Goal: Task Accomplishment & Management: Complete application form

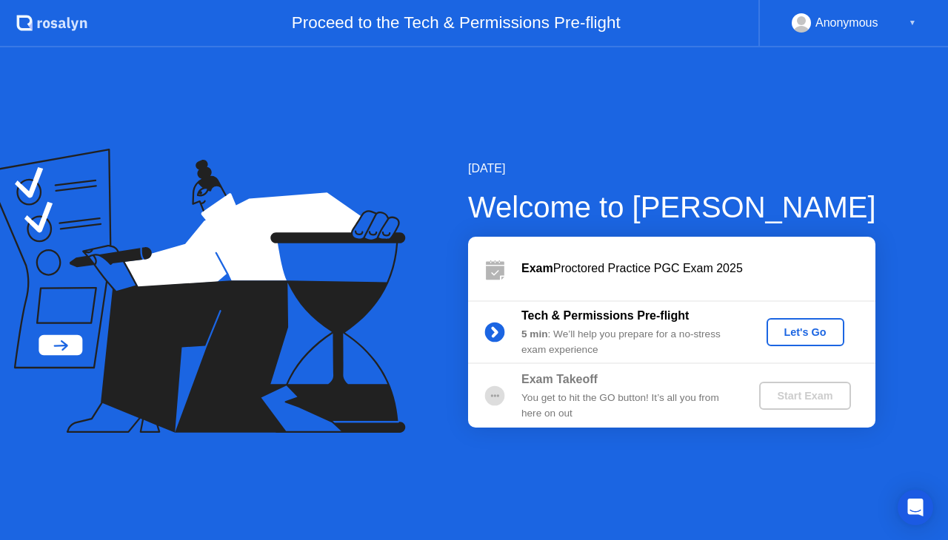
click at [804, 338] on div "Let's Go" at bounding box center [805, 333] width 66 height 12
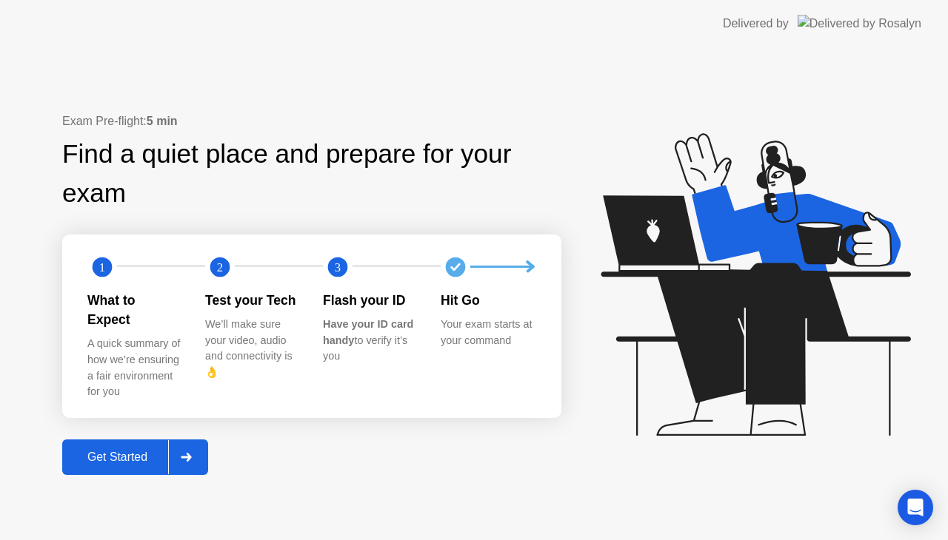
click at [133, 451] on div "Get Started" at bounding box center [117, 457] width 101 height 13
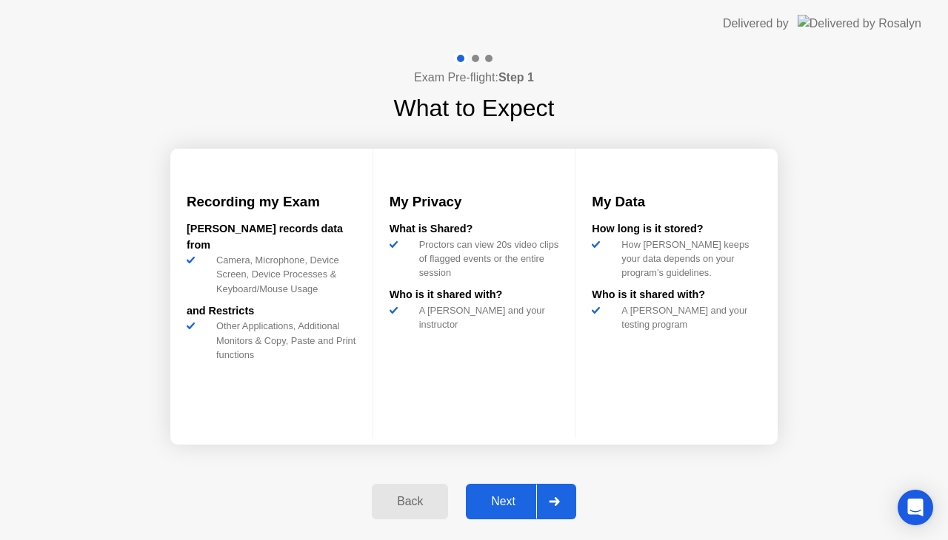
click at [526, 503] on div "Next" at bounding box center [503, 501] width 66 height 13
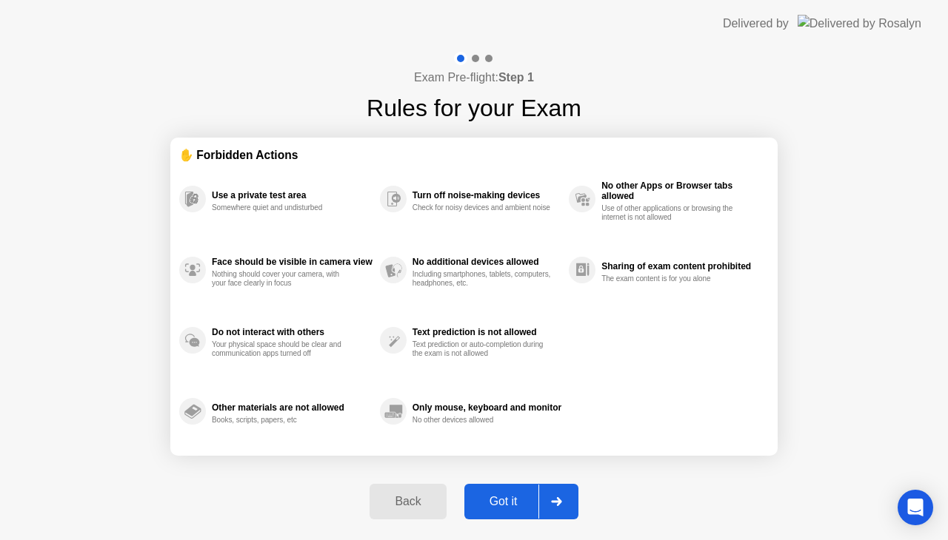
click at [528, 506] on div "Got it" at bounding box center [504, 501] width 70 height 13
select select "Available cameras"
select select "Available speakers"
select select "Available microphones"
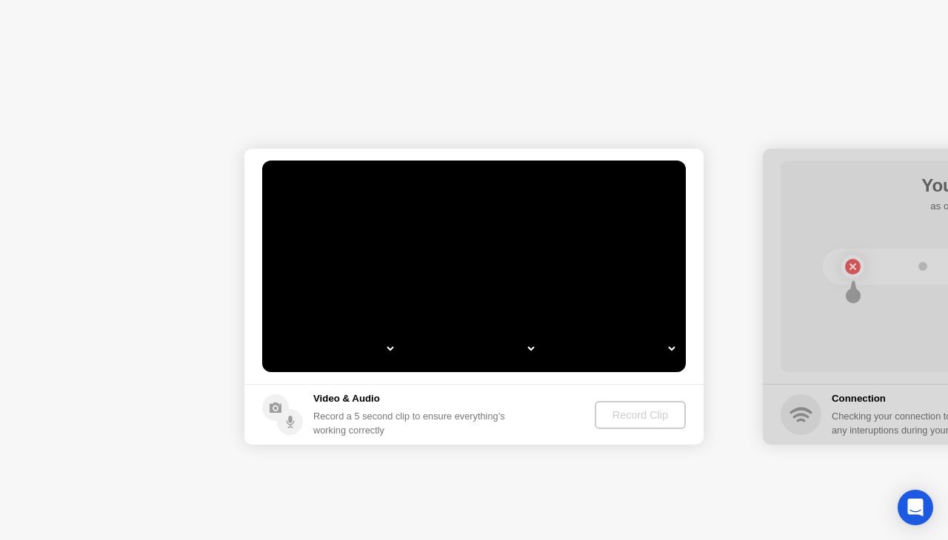
select select "**********"
select select "*******"
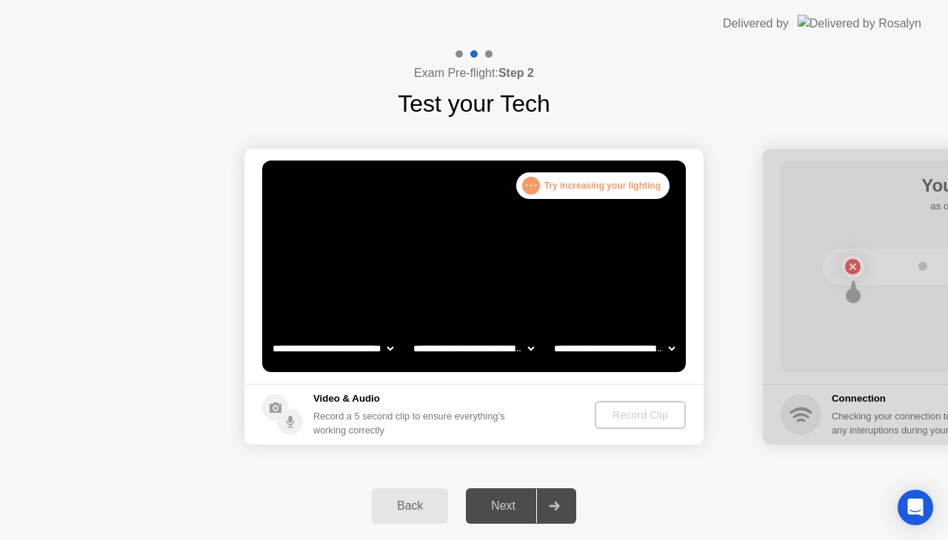
click at [530, 181] on div ". . ." at bounding box center [531, 186] width 18 height 18
click at [532, 186] on div ". . ." at bounding box center [531, 186] width 18 height 18
click at [387, 349] on select "**********" at bounding box center [332, 349] width 127 height 30
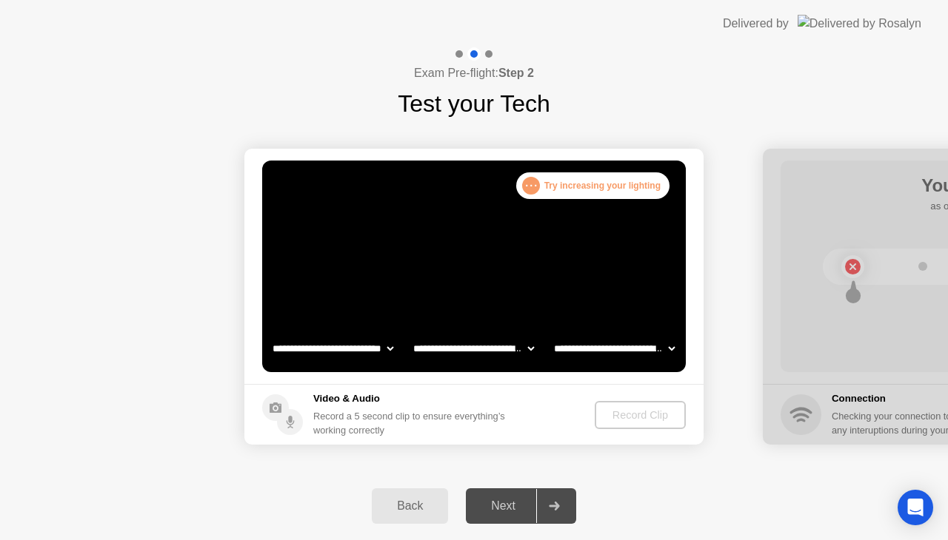
click at [527, 182] on div ". . ." at bounding box center [531, 186] width 18 height 18
click at [537, 186] on div ". . ." at bounding box center [531, 186] width 18 height 18
click at [535, 187] on div ". . ." at bounding box center [531, 186] width 18 height 18
click at [536, 190] on div ". . ." at bounding box center [531, 186] width 18 height 18
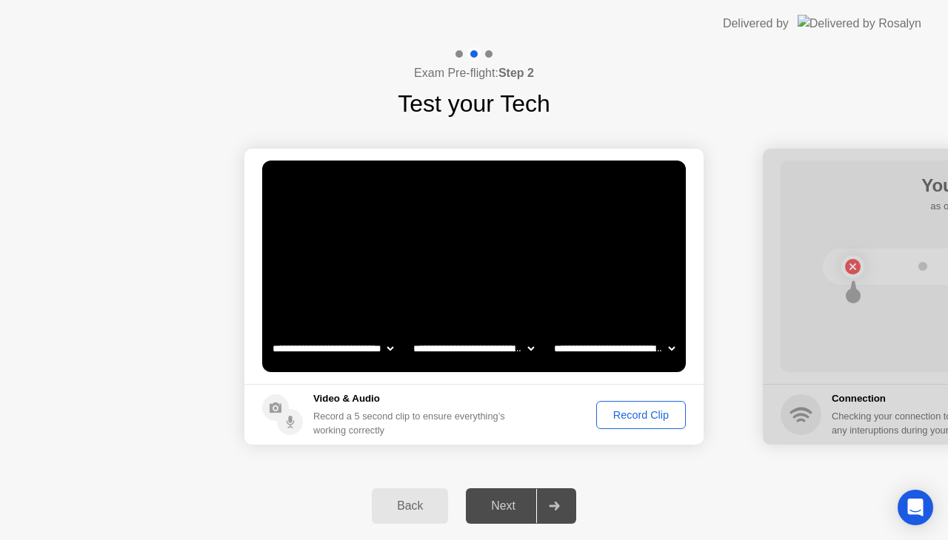
click at [625, 415] on div "Record Clip" at bounding box center [640, 415] width 79 height 12
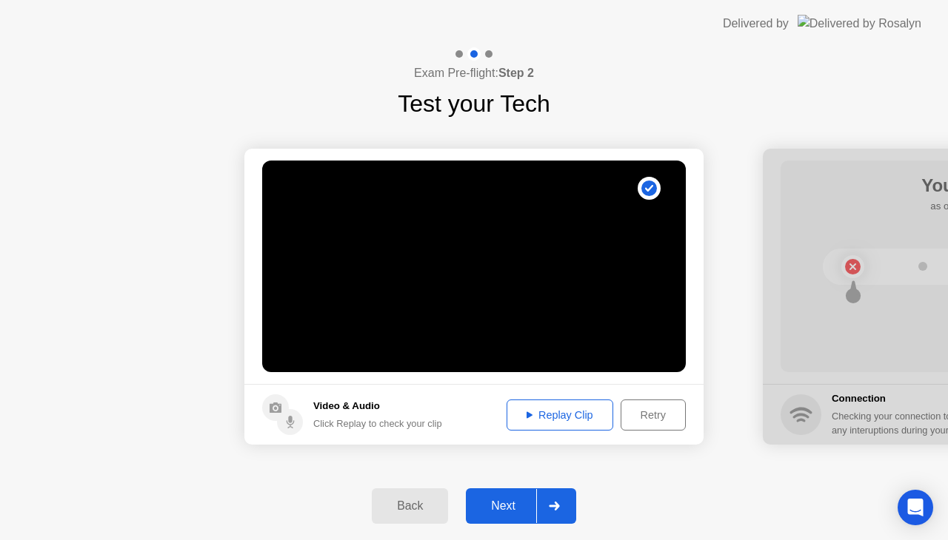
click at [496, 511] on div "Next" at bounding box center [503, 506] width 66 height 13
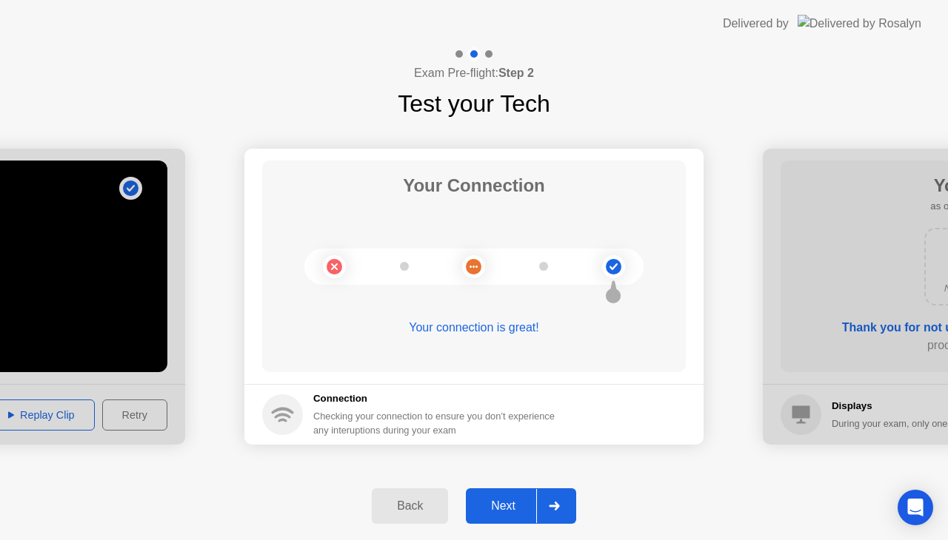
click at [502, 506] on div "Next" at bounding box center [503, 506] width 66 height 13
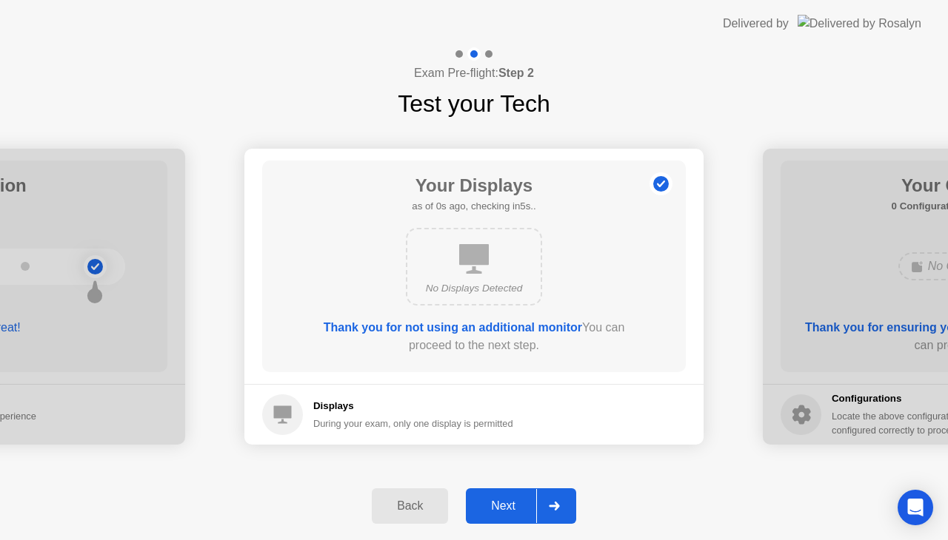
click at [502, 506] on div "Next" at bounding box center [503, 506] width 66 height 13
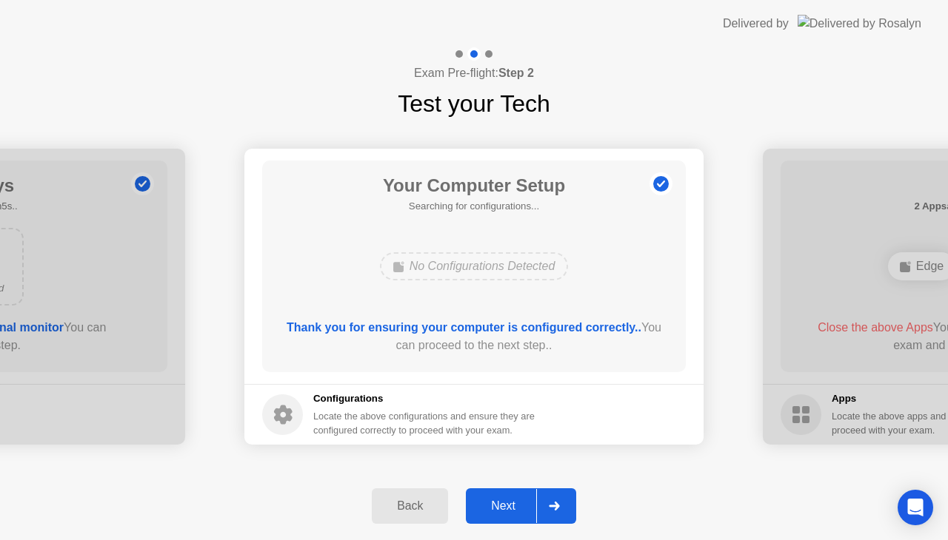
click at [502, 506] on div "Next" at bounding box center [503, 506] width 66 height 13
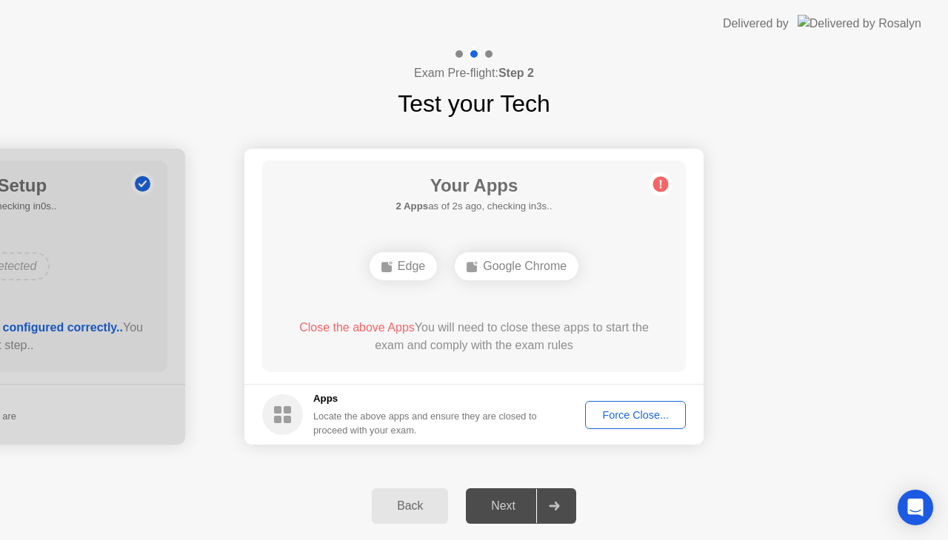
click at [395, 270] on div "Edge" at bounding box center [402, 266] width 67 height 28
click at [632, 410] on div "Force Close..." at bounding box center [635, 415] width 90 height 12
click at [631, 409] on div "Force Close..." at bounding box center [635, 415] width 90 height 12
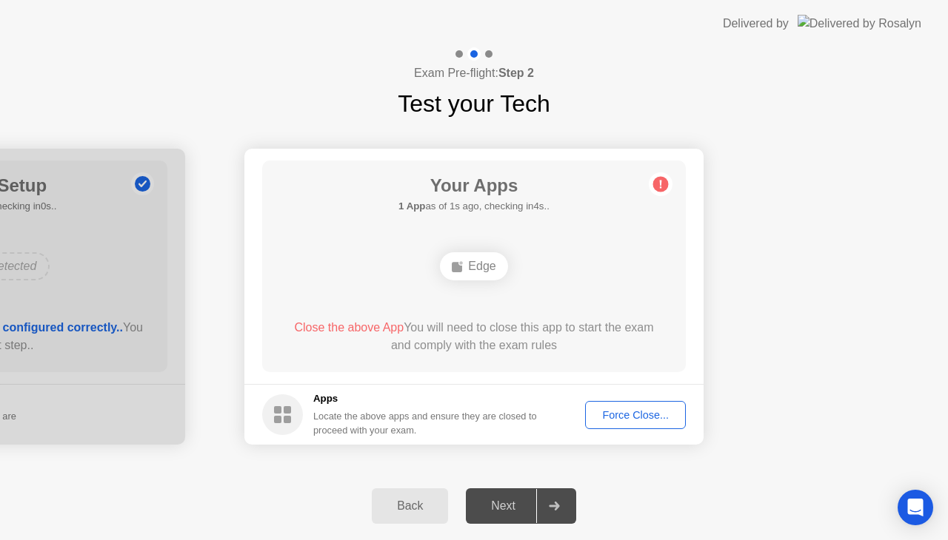
click at [631, 424] on button "Force Close..." at bounding box center [635, 415] width 101 height 28
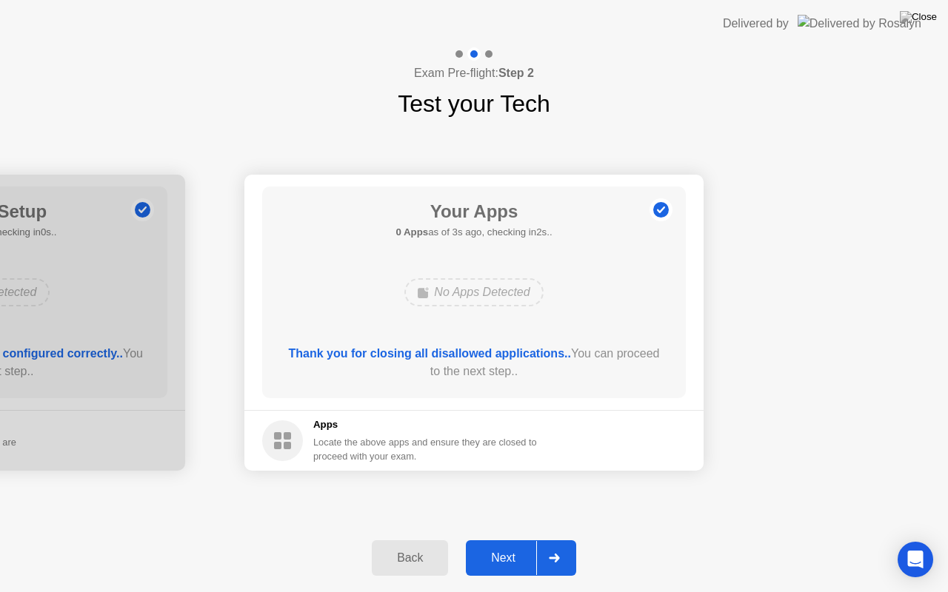
click at [523, 540] on div "Next" at bounding box center [503, 558] width 66 height 13
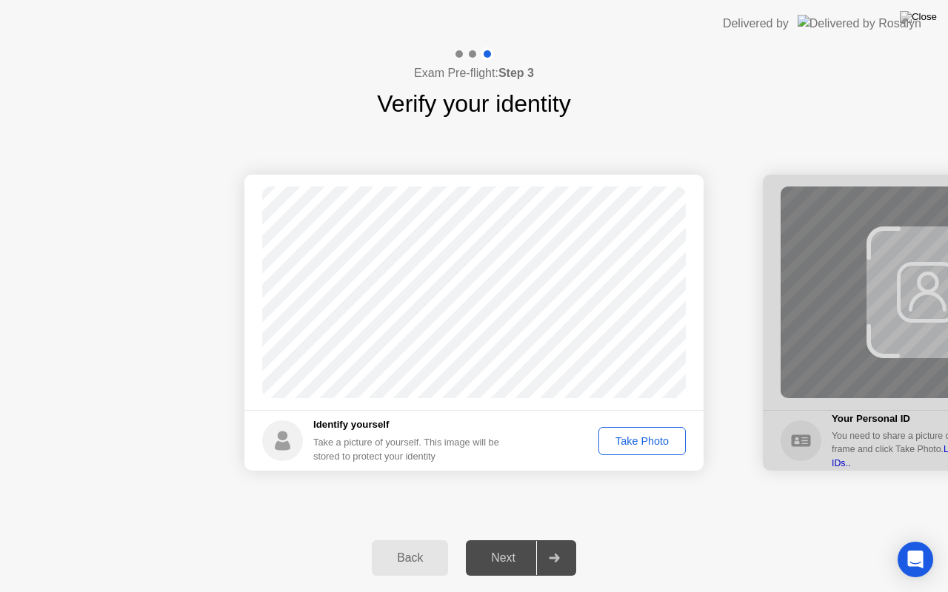
click at [632, 441] on div "Take Photo" at bounding box center [641, 441] width 77 height 12
click at [505, 540] on div "Next" at bounding box center [503, 558] width 66 height 13
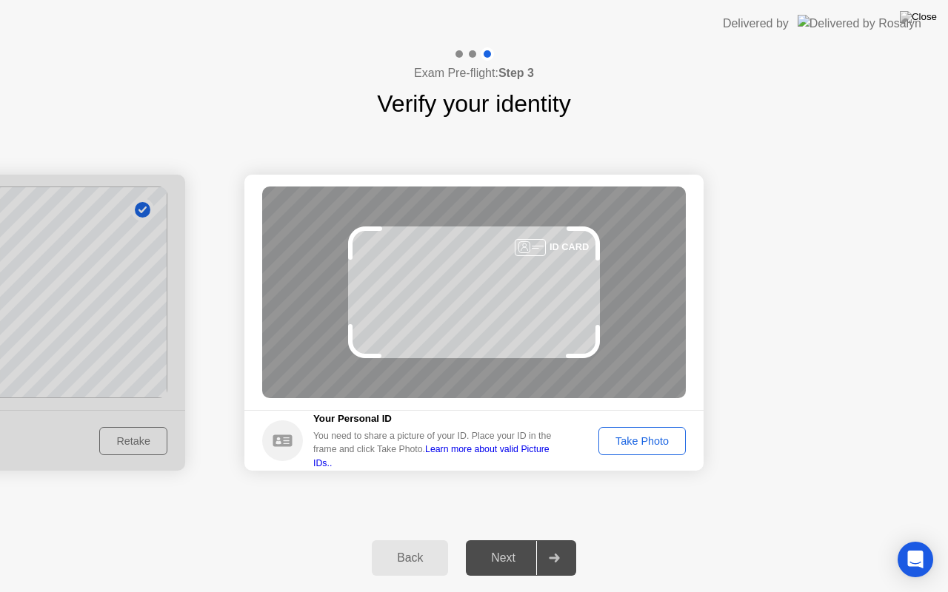
click at [660, 446] on div "Take Photo" at bounding box center [641, 441] width 77 height 12
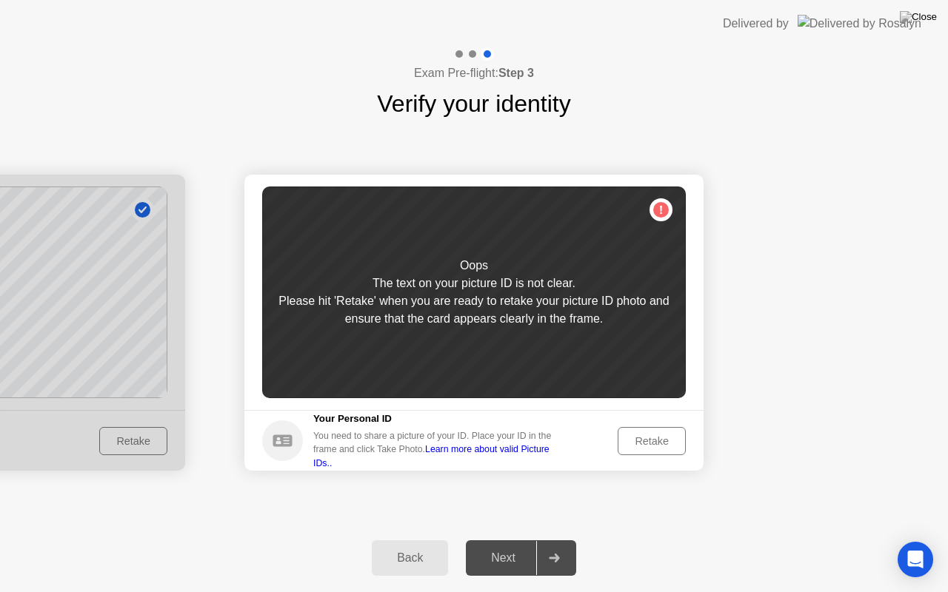
click at [649, 449] on button "Retake" at bounding box center [651, 441] width 68 height 28
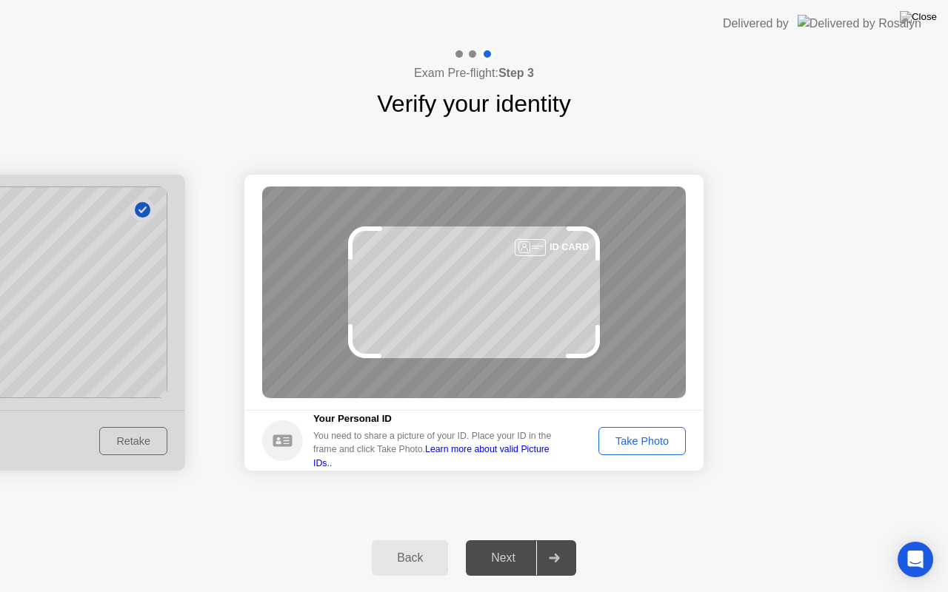
click at [649, 444] on div "Take Photo" at bounding box center [641, 441] width 77 height 12
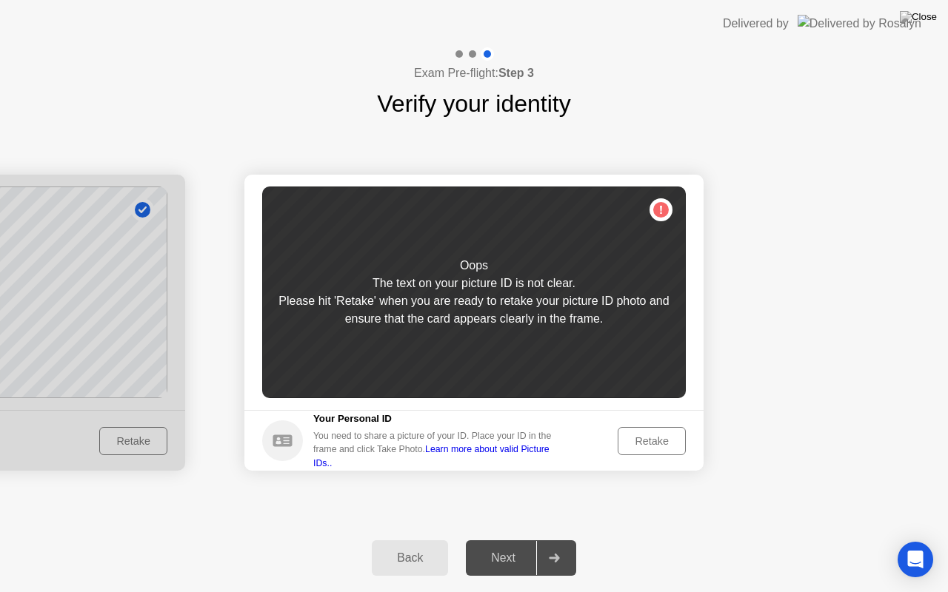
click at [663, 449] on button "Retake" at bounding box center [651, 441] width 68 height 28
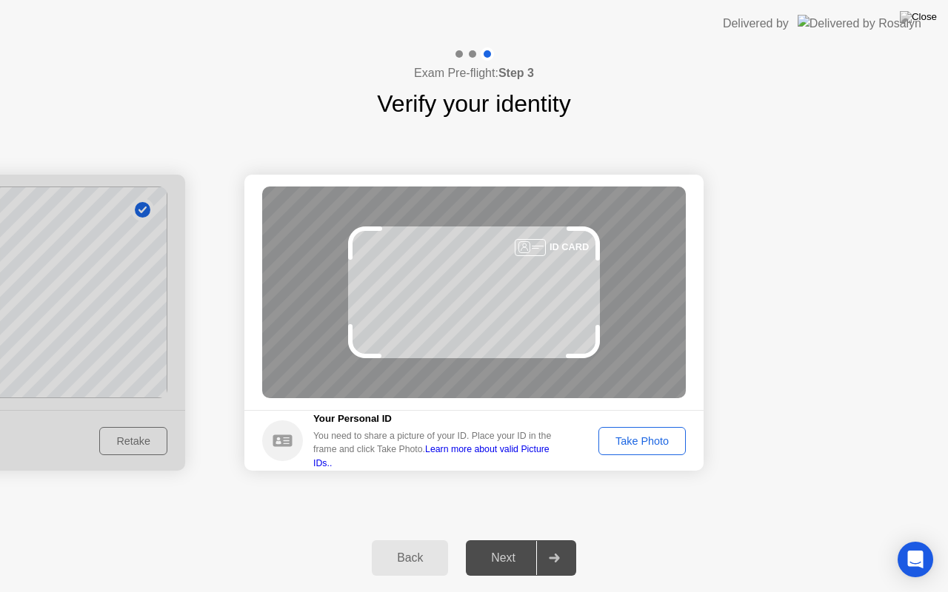
click at [663, 449] on button "Take Photo" at bounding box center [641, 441] width 87 height 28
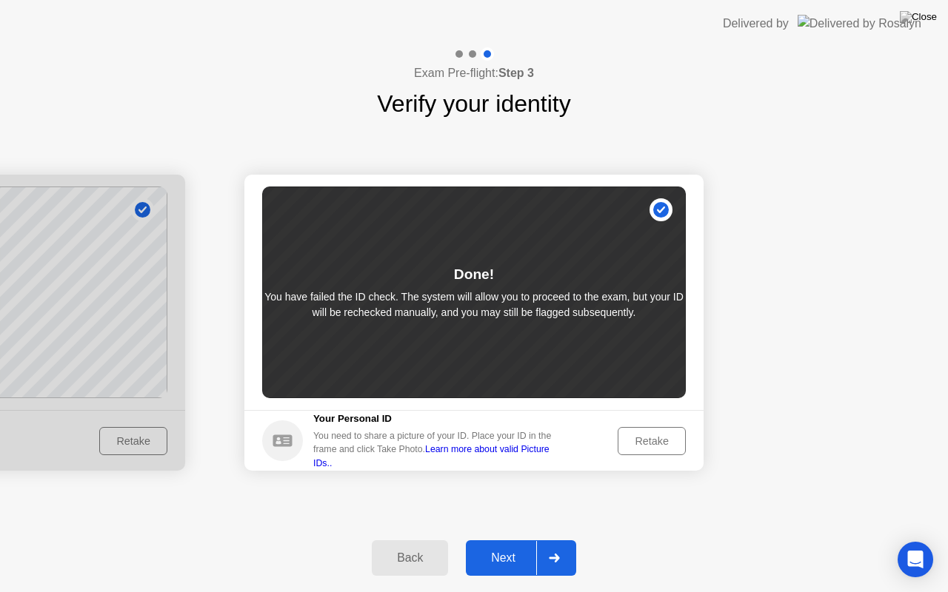
click at [649, 437] on div "Retake" at bounding box center [652, 441] width 58 height 12
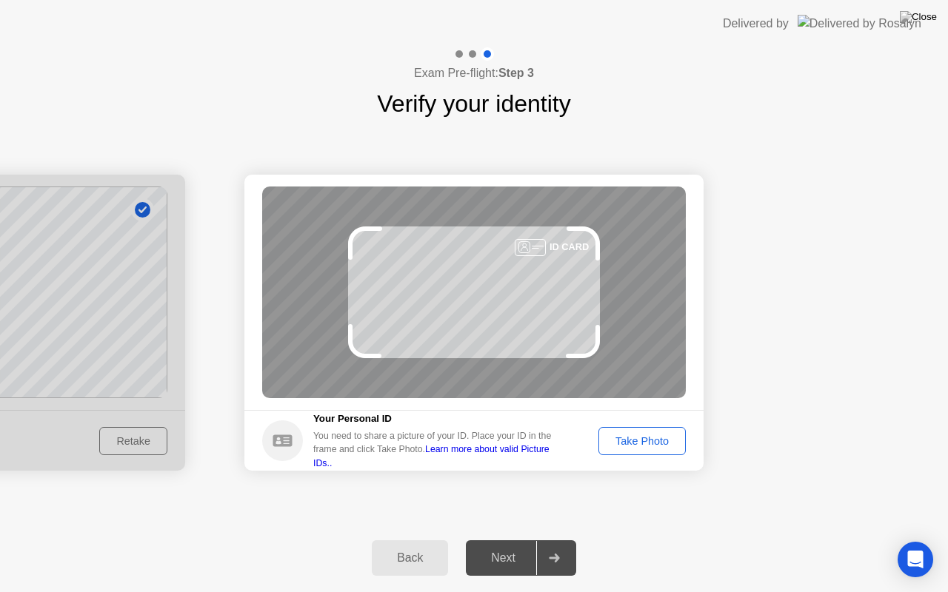
click at [649, 437] on div "Take Photo" at bounding box center [641, 441] width 77 height 12
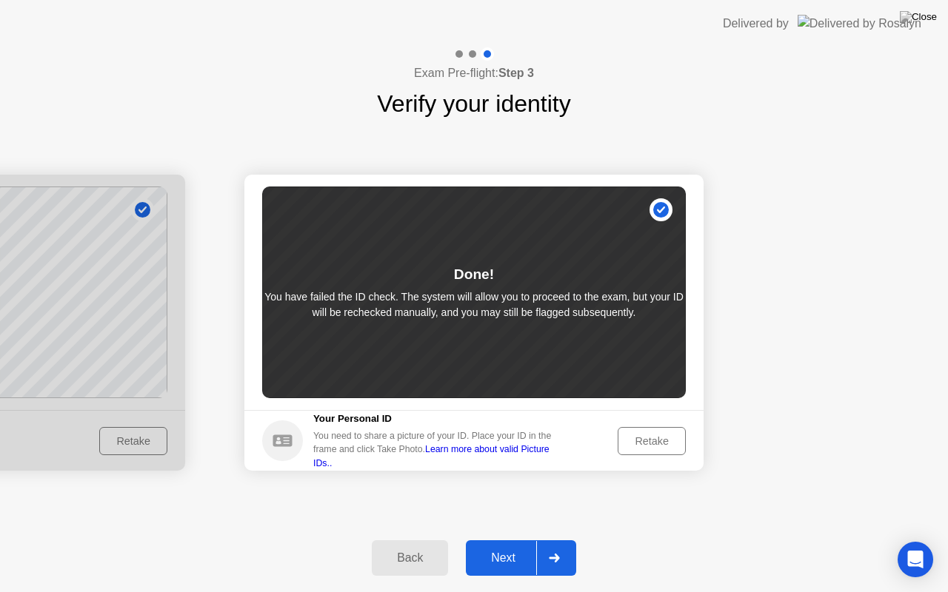
click at [649, 437] on div "Retake" at bounding box center [652, 441] width 58 height 12
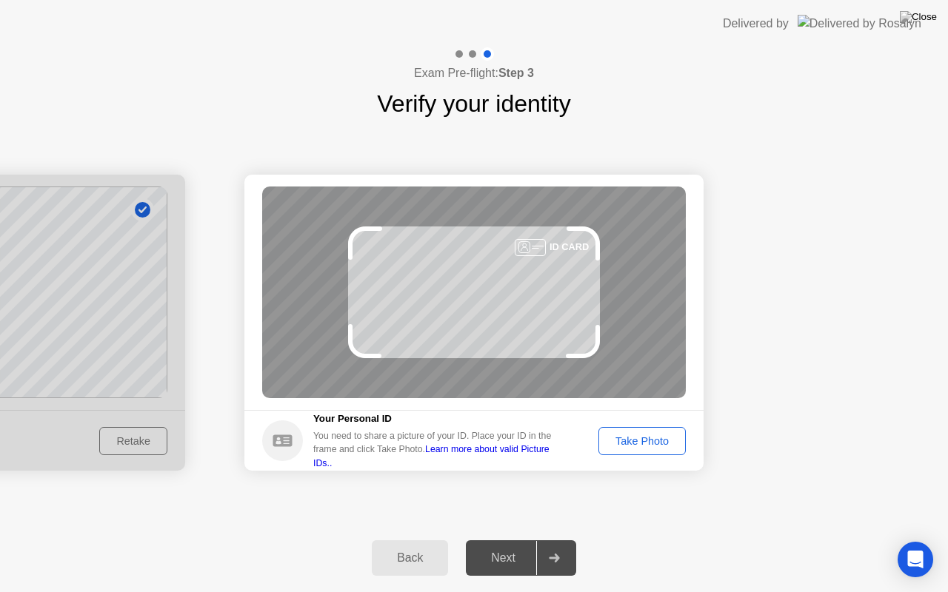
click at [649, 437] on div "Take Photo" at bounding box center [641, 441] width 77 height 12
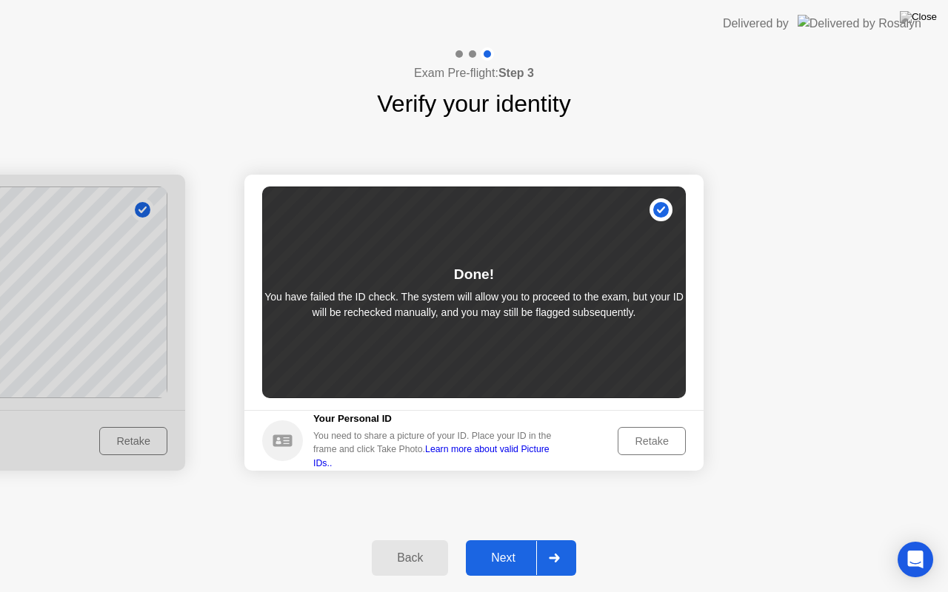
click at [649, 437] on div "Retake" at bounding box center [652, 441] width 58 height 12
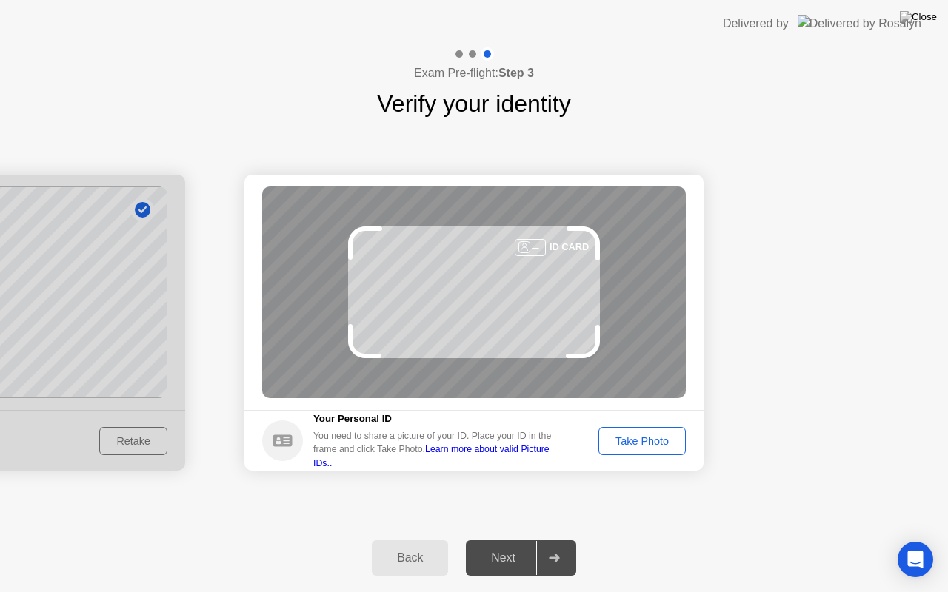
click at [649, 437] on div "Take Photo" at bounding box center [641, 441] width 77 height 12
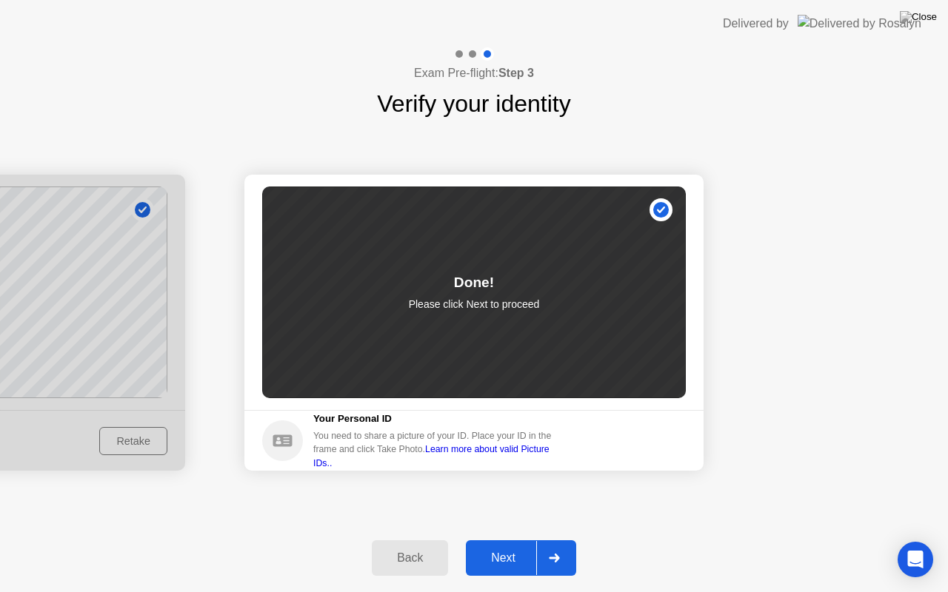
click at [515, 540] on div "Next" at bounding box center [503, 558] width 66 height 13
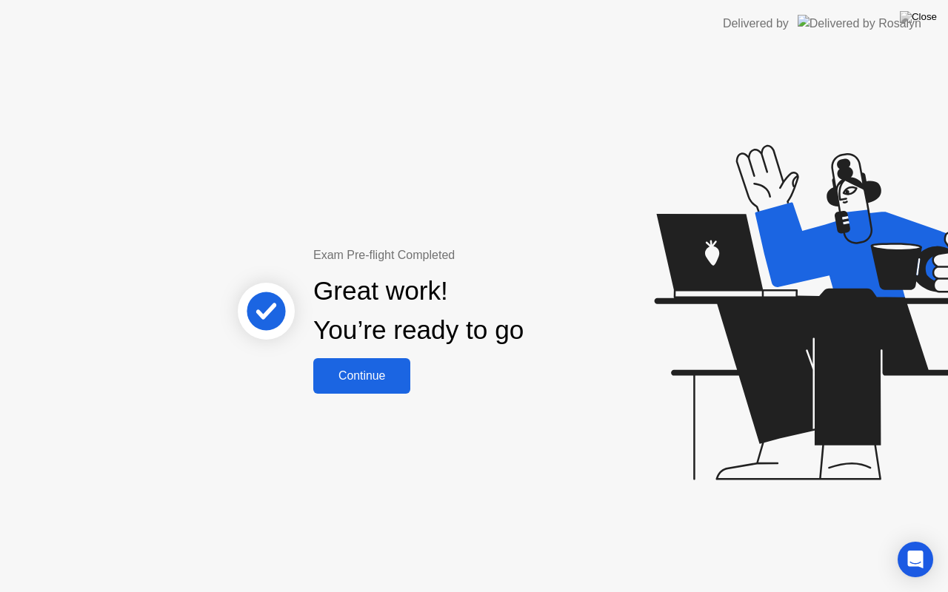
click at [356, 373] on div "Continue" at bounding box center [362, 375] width 88 height 13
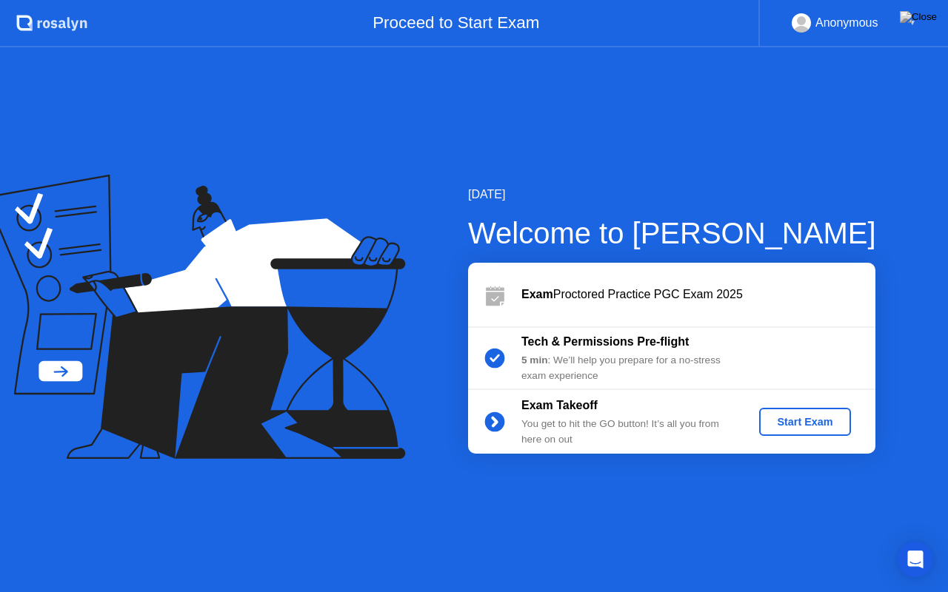
click at [817, 426] on div "Start Exam" at bounding box center [804, 422] width 79 height 12
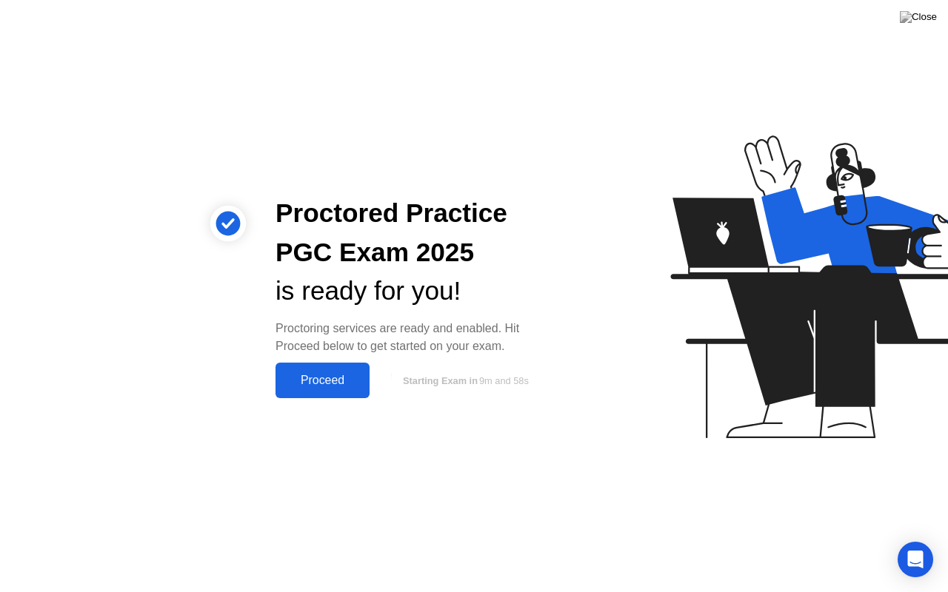
click at [331, 379] on div "Proceed" at bounding box center [322, 380] width 85 height 13
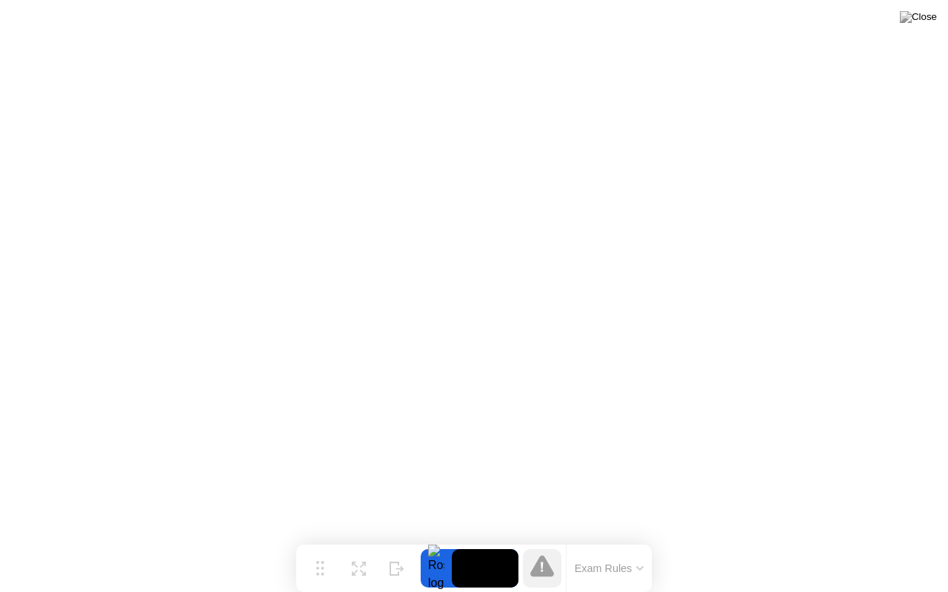
click at [643, 540] on button "Exam Rules" at bounding box center [609, 568] width 78 height 13
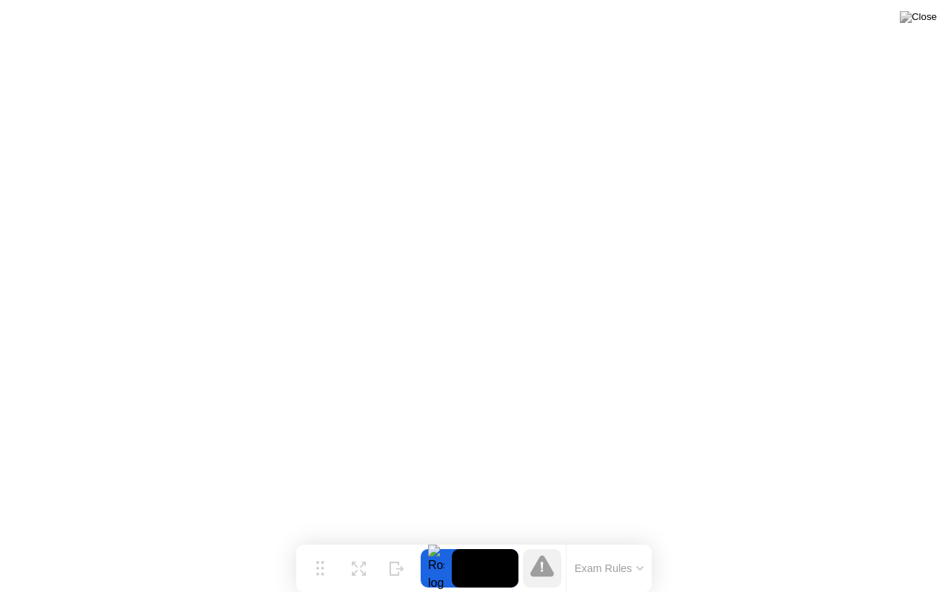
click at [624, 540] on button "Exam Rules" at bounding box center [609, 568] width 78 height 13
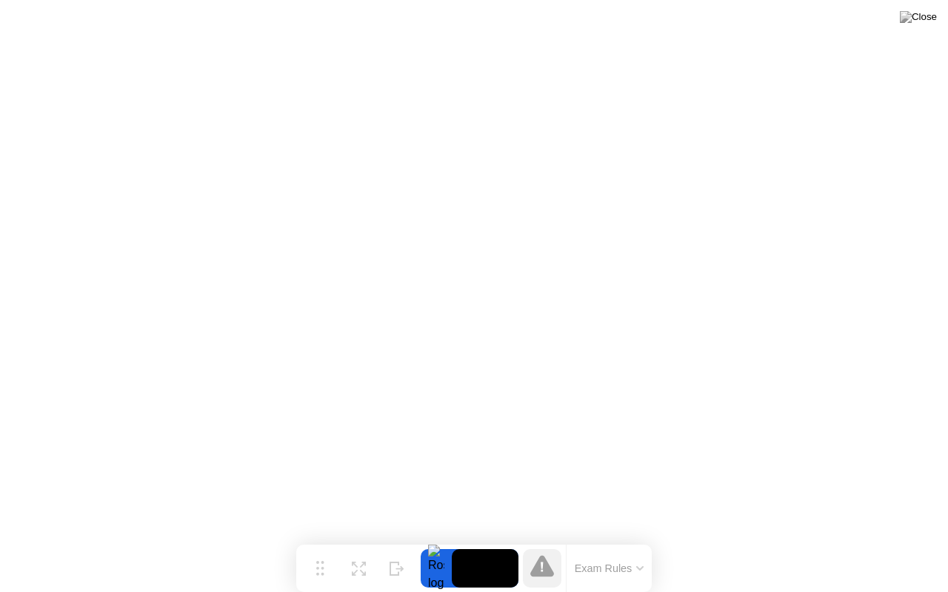
click at [626, 540] on div "Exam Rules" at bounding box center [609, 568] width 86 height 47
click at [614, 540] on button "Exam Rules" at bounding box center [609, 568] width 78 height 13
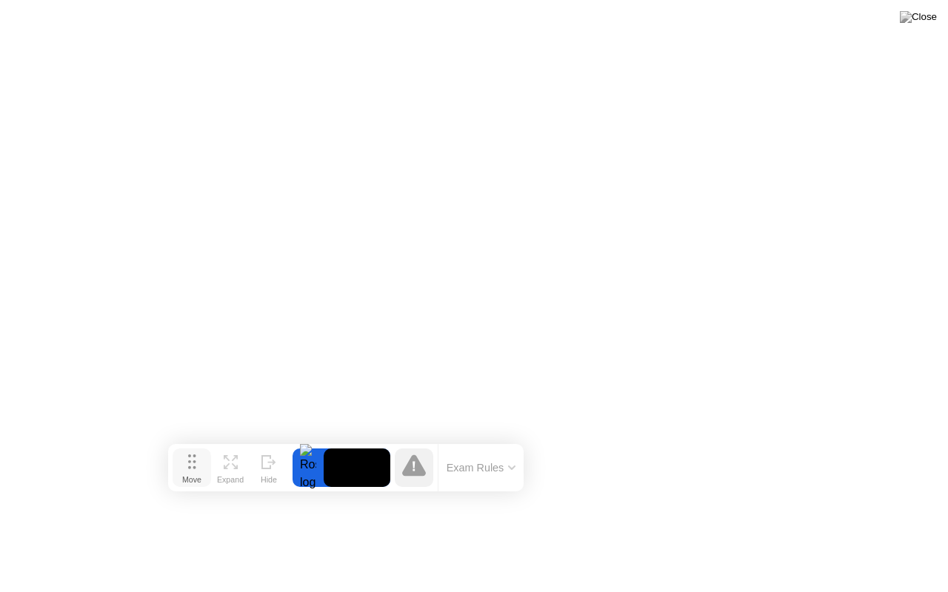
drag, startPoint x: 323, startPoint y: 569, endPoint x: 71, endPoint y: 394, distance: 306.4
click at [192, 466] on circle at bounding box center [193, 467] width 3 height 3
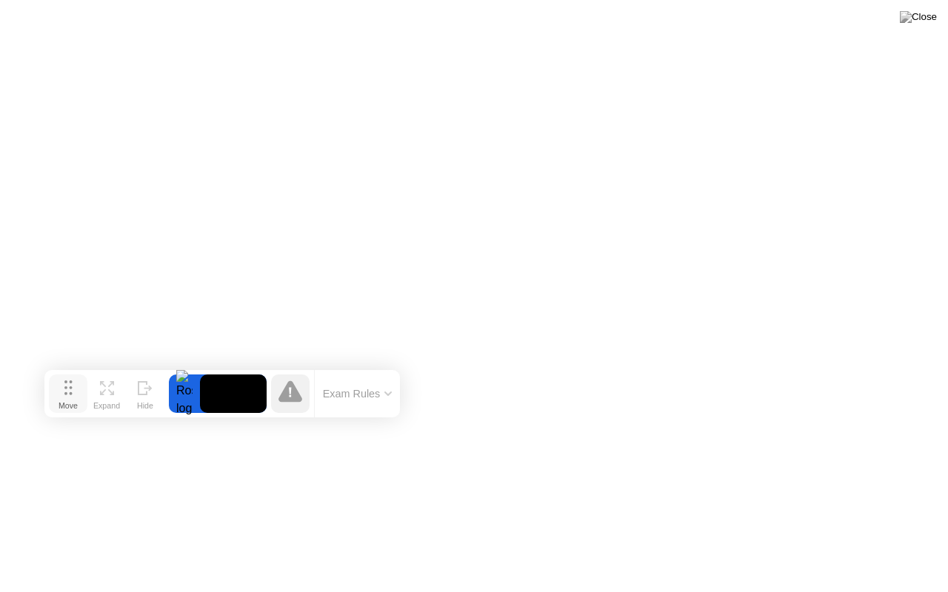
drag, startPoint x: 64, startPoint y: 404, endPoint x: 57, endPoint y: 307, distance: 98.0
click at [58, 401] on div "Move" at bounding box center [67, 405] width 19 height 9
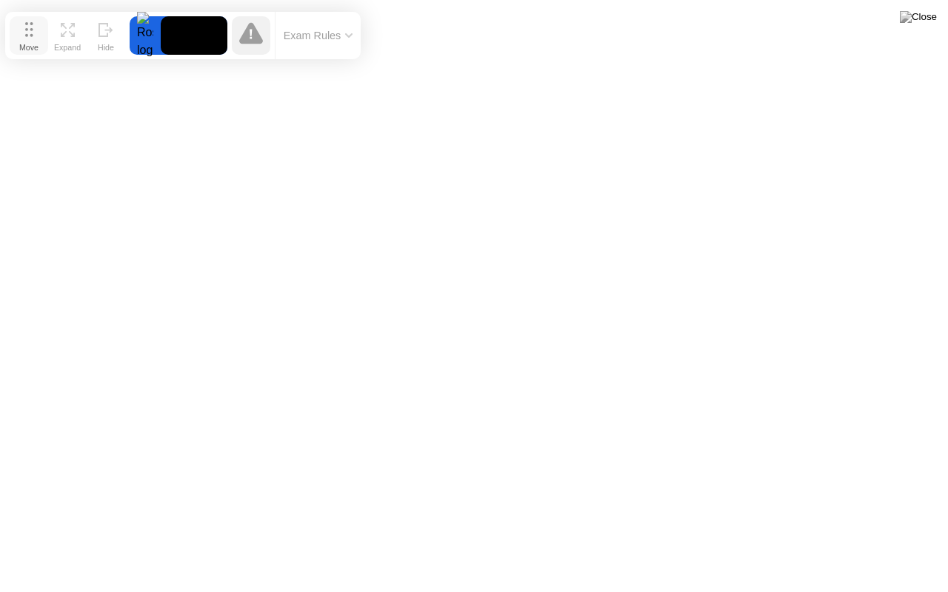
drag, startPoint x: 65, startPoint y: 305, endPoint x: 32, endPoint y: 40, distance: 267.1
click at [32, 43] on div "Move" at bounding box center [28, 47] width 19 height 9
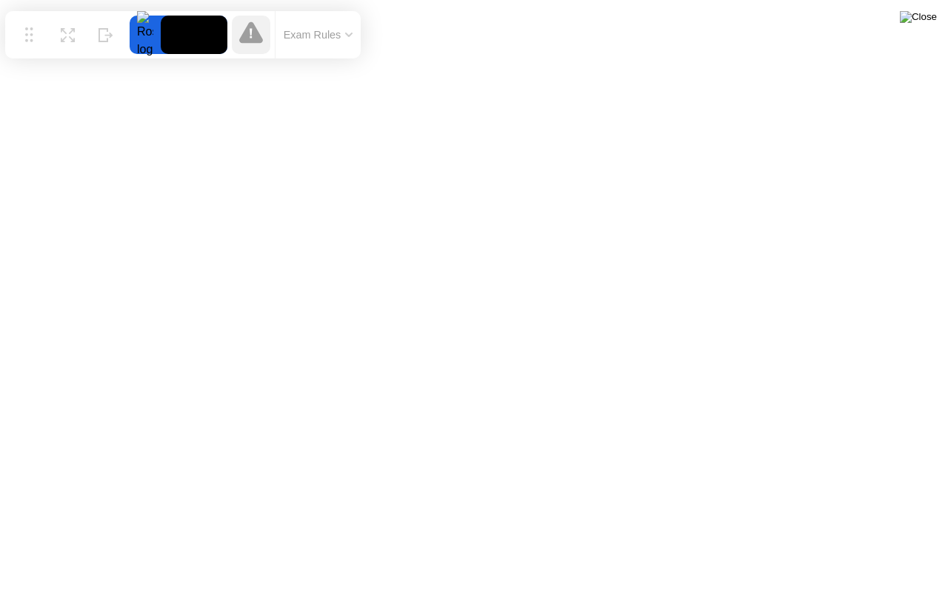
click at [928, 21] on img at bounding box center [918, 17] width 37 height 12
